Goal: Task Accomplishment & Management: Use online tool/utility

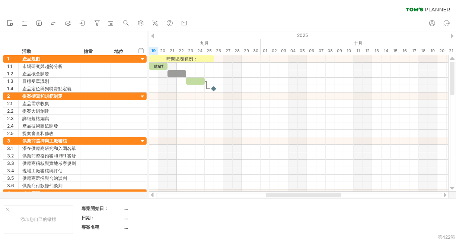
click at [116, 7] on div "clear filter reapply filter" at bounding box center [228, 8] width 456 height 16
click at [40, 23] on icon at bounding box center [38, 22] width 7 height 7
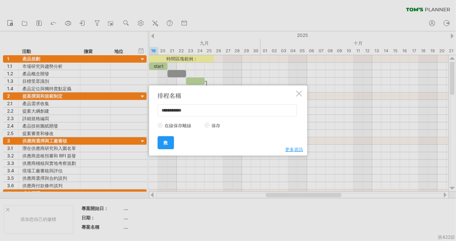
click at [201, 106] on input "**********" at bounding box center [226, 110] width 139 height 12
type input "*"
type input "******"
click at [169, 142] on link "救" at bounding box center [165, 142] width 16 height 13
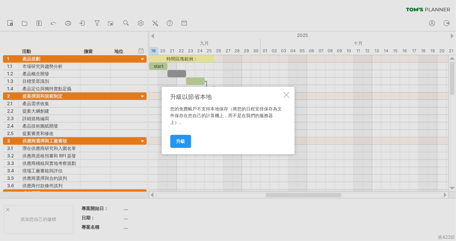
click at [287, 94] on div at bounding box center [286, 95] width 6 height 6
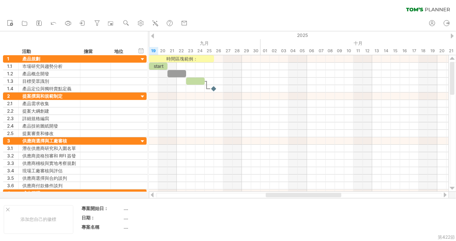
drag, startPoint x: 1, startPoint y: 0, endPoint x: 115, endPoint y: 4, distance: 114.7
click at [115, 4] on div "clear filter reapply filter" at bounding box center [228, 8] width 456 height 16
click at [25, 23] on icon at bounding box center [24, 22] width 7 height 7
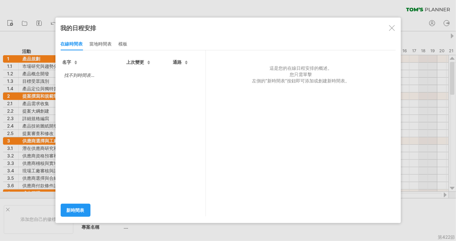
drag, startPoint x: 392, startPoint y: 28, endPoint x: 122, endPoint y: 42, distance: 270.3
click at [122, 42] on div "我的日程安排 share/collaborate online 在線時間表 當地時間表 模板 Construction What for: An exampl…" at bounding box center [228, 119] width 346 height 205
click at [392, 28] on div at bounding box center [392, 28] width 6 height 6
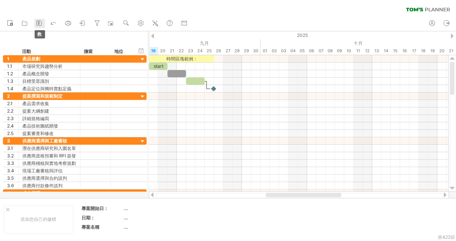
click at [41, 23] on icon at bounding box center [38, 22] width 7 height 7
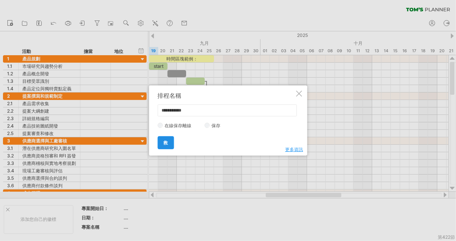
click at [164, 140] on span "救" at bounding box center [165, 143] width 4 height 6
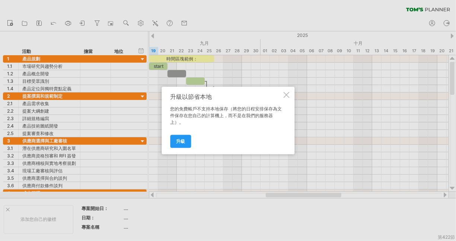
drag, startPoint x: 287, startPoint y: 94, endPoint x: 42, endPoint y: 29, distance: 253.5
click at [42, 29] on div "Trying to reach [DOMAIN_NAME] Connected again... 0% clear filter 新 1" at bounding box center [228, 120] width 456 height 241
click at [55, 23] on div at bounding box center [228, 120] width 456 height 241
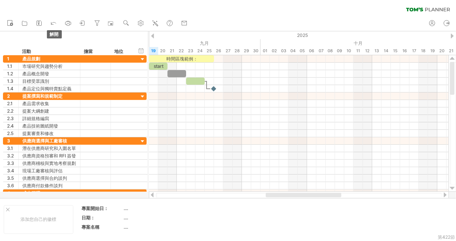
click at [55, 23] on icon at bounding box center [53, 23] width 5 height 2
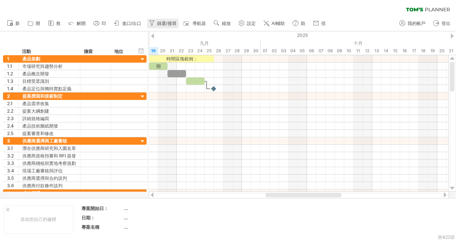
click at [154, 28] on link "篩選/搜尋" at bounding box center [162, 24] width 31 height 10
type input "**********"
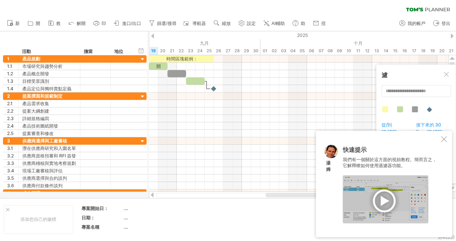
click at [385, 202] on div at bounding box center [386, 199] width 86 height 48
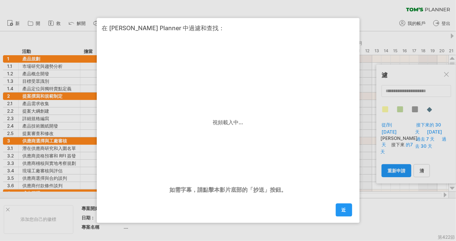
click at [382, 7] on div at bounding box center [228, 120] width 456 height 241
click at [269, 22] on div "在 [PERSON_NAME] Planner 中過濾和查找： 視頻載入中... 如需字幕，請點擊本影片底部的「抄送」按鈕。 近" at bounding box center [228, 120] width 263 height 204
